Goal: Transaction & Acquisition: Purchase product/service

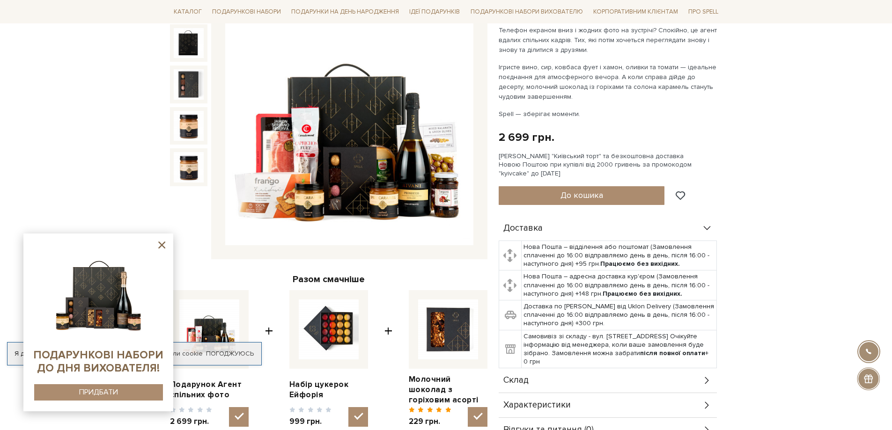
click at [878, 351] on div at bounding box center [868, 351] width 21 height 21
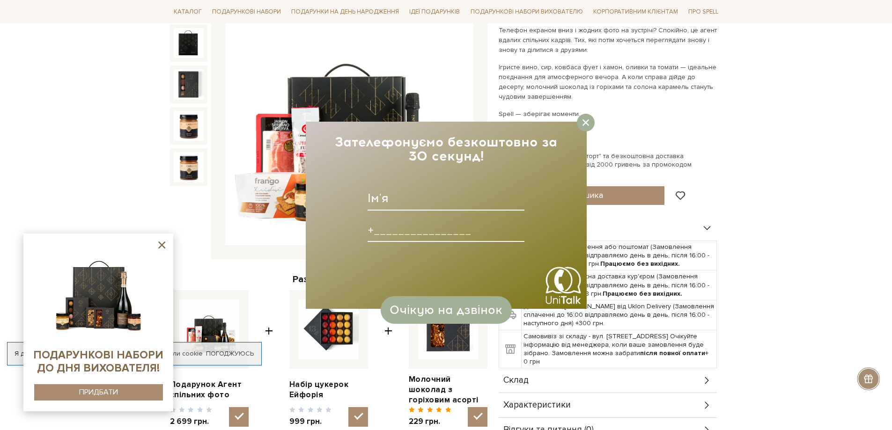
click at [393, 206] on input at bounding box center [446, 198] width 157 height 24
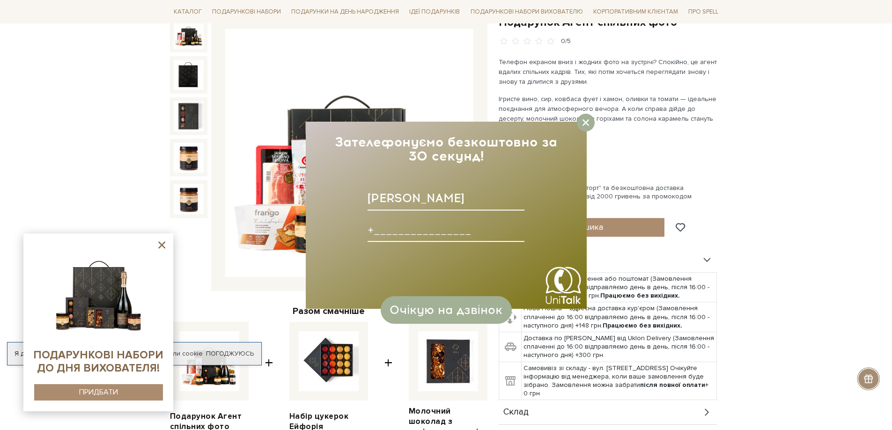
scroll to position [94, 0]
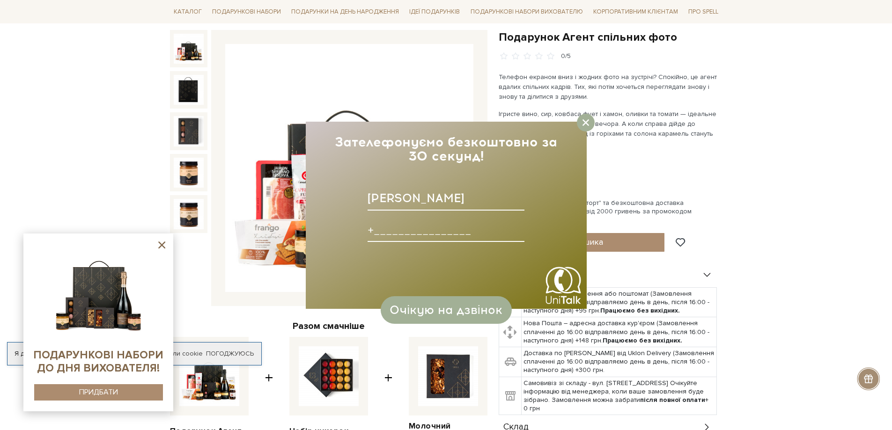
type input "Ірина"
click at [394, 232] on input at bounding box center [446, 230] width 157 height 24
type input "+380953396739____"
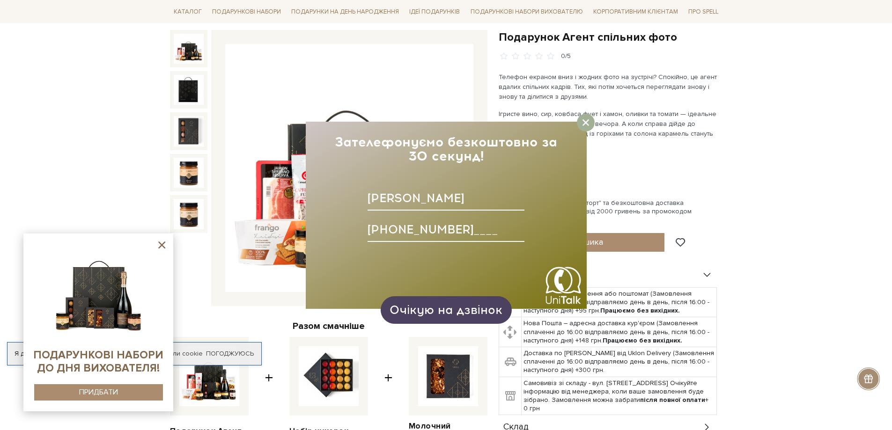
click at [454, 311] on span "Очікую на дзвінок" at bounding box center [446, 310] width 112 height 14
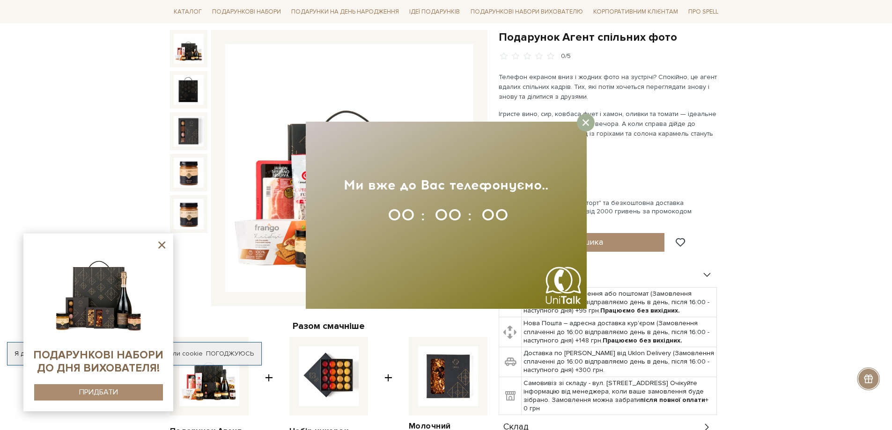
click at [587, 120] on icon at bounding box center [586, 122] width 7 height 7
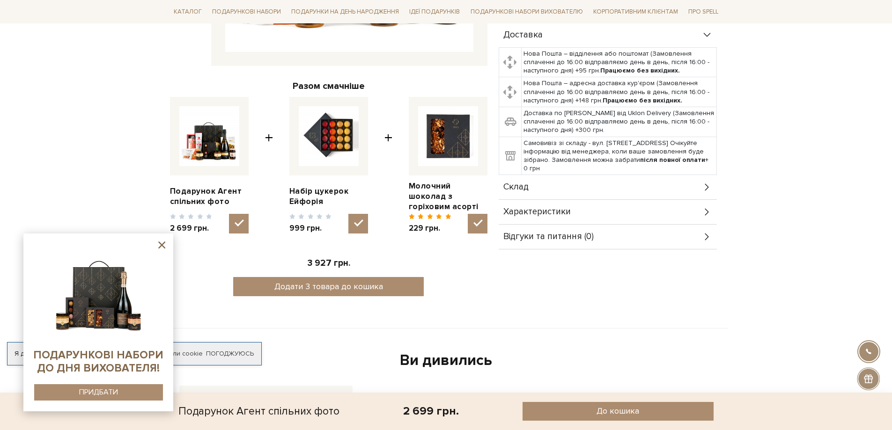
scroll to position [375, 0]
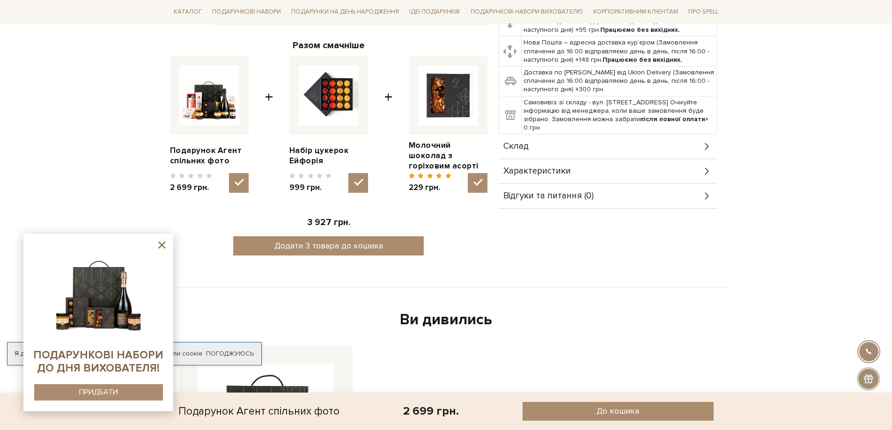
click at [565, 106] on td "Самовивіз зі складу - вул. Велика Кільцева, 4-А. Очікуйте інформацію від менедж…" at bounding box center [619, 115] width 195 height 38
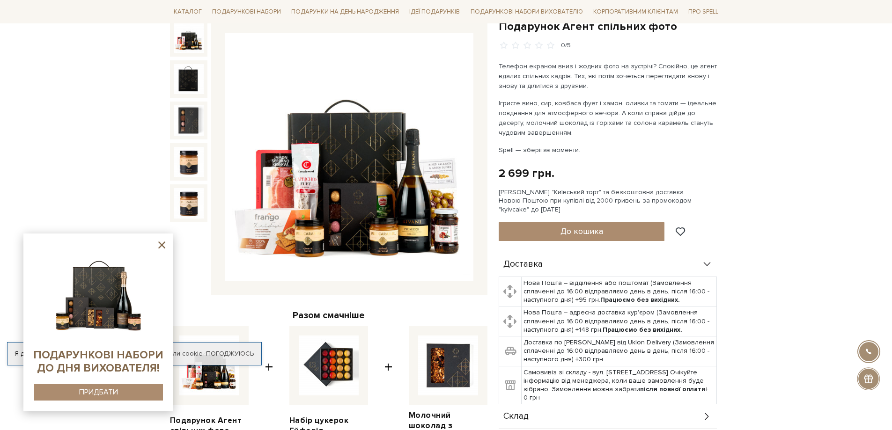
scroll to position [141, 0]
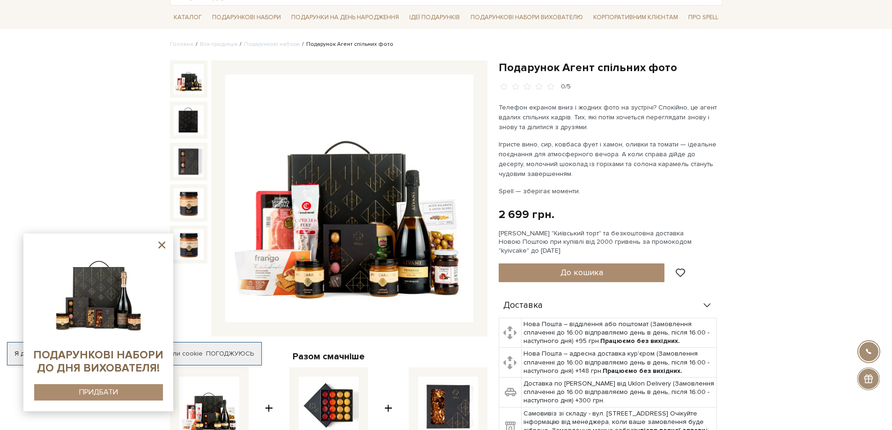
scroll to position [47, 0]
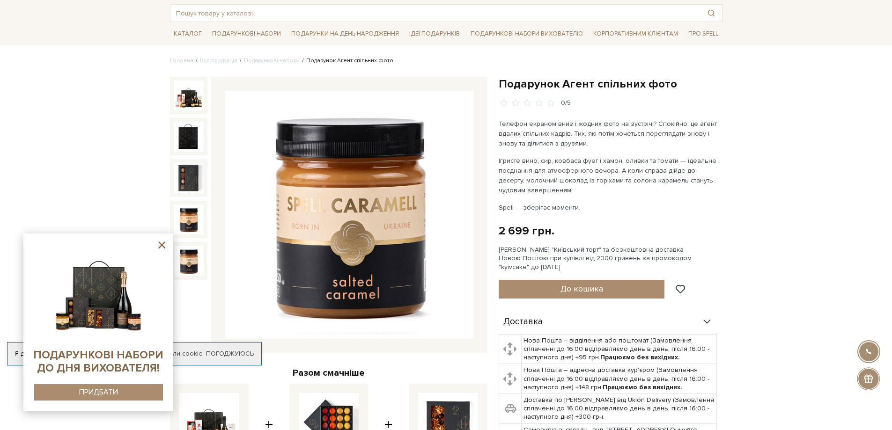
click at [162, 242] on icon at bounding box center [162, 245] width 12 height 12
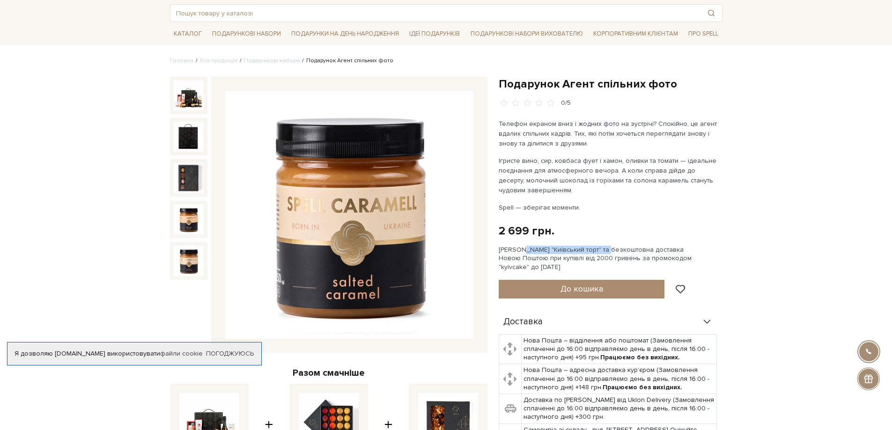
drag, startPoint x: 496, startPoint y: 250, endPoint x: 586, endPoint y: 246, distance: 89.5
click at [586, 246] on div "Подарунок Агент спільних фото 0/5 Телефон екраном вниз і жодних фото на зустріч…" at bounding box center [610, 335] width 235 height 517
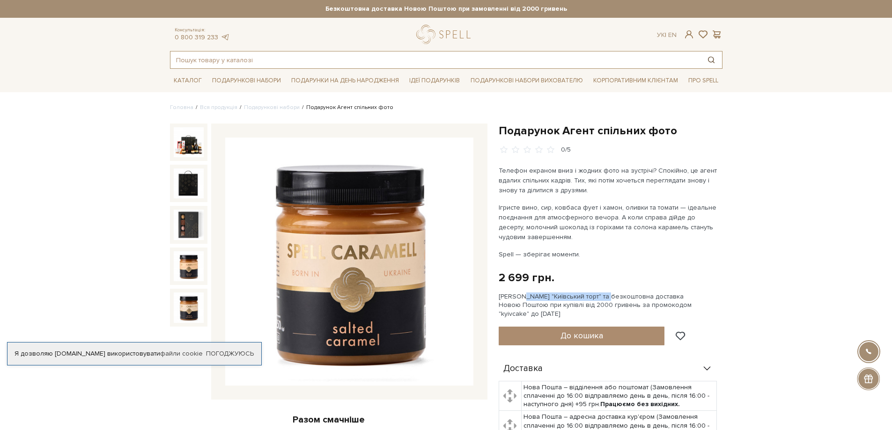
click at [706, 57] on button "Пошук товару у каталозі" at bounding box center [712, 60] width 22 height 17
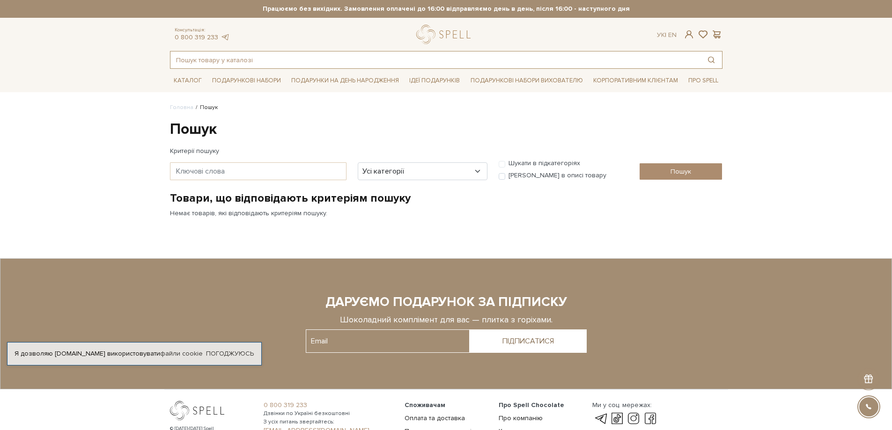
click at [403, 67] on input "text" at bounding box center [435, 60] width 530 height 17
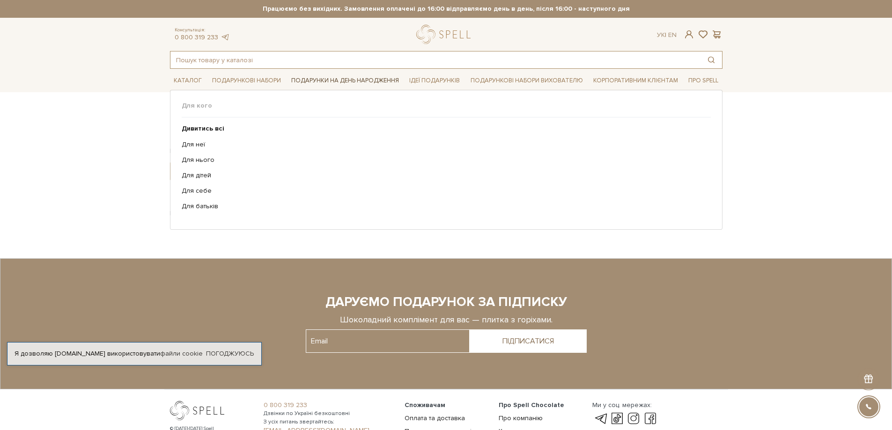
paste input "[PERSON_NAME] "Київський торт"
type input "[PERSON_NAME] "Київський торт"
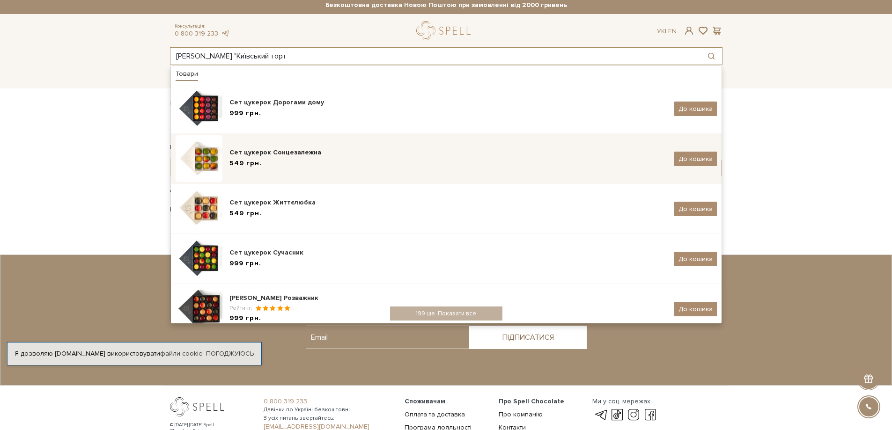
scroll to position [120, 0]
